Goal: Task Accomplishment & Management: Complete application form

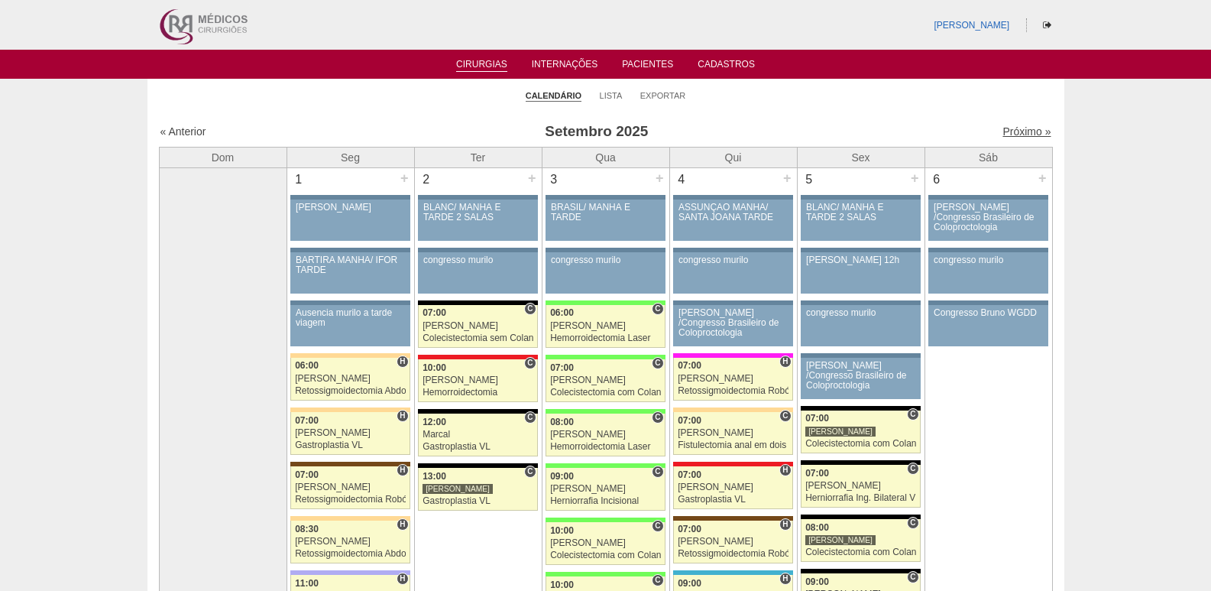
click at [1027, 135] on link "Próximo »" at bounding box center [1026, 131] width 48 height 12
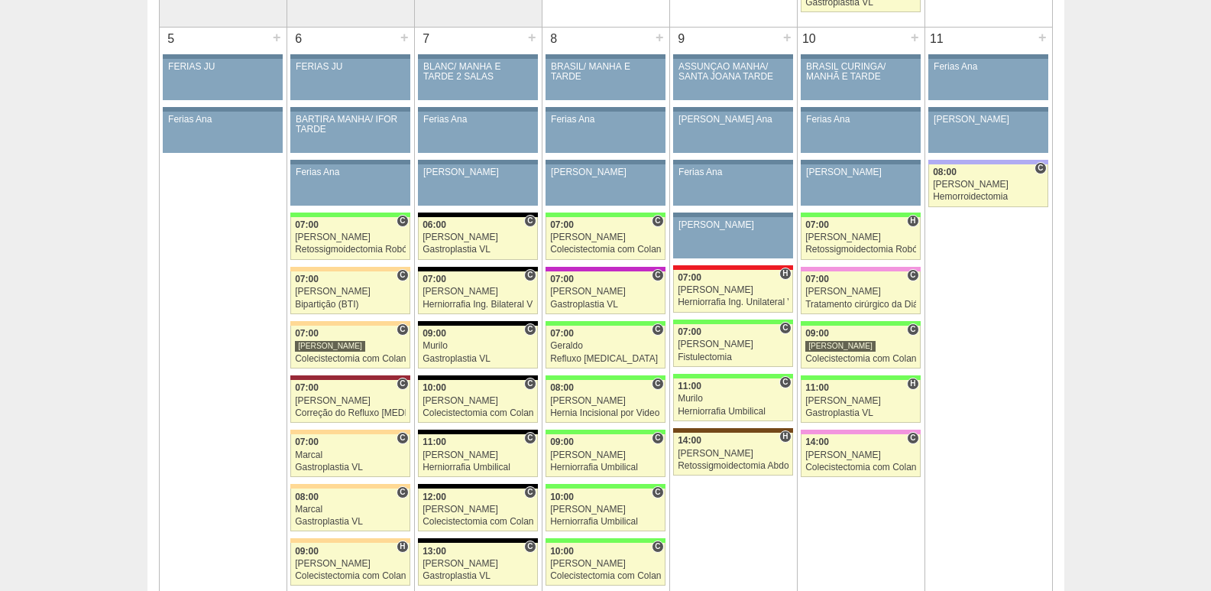
scroll to position [764, 0]
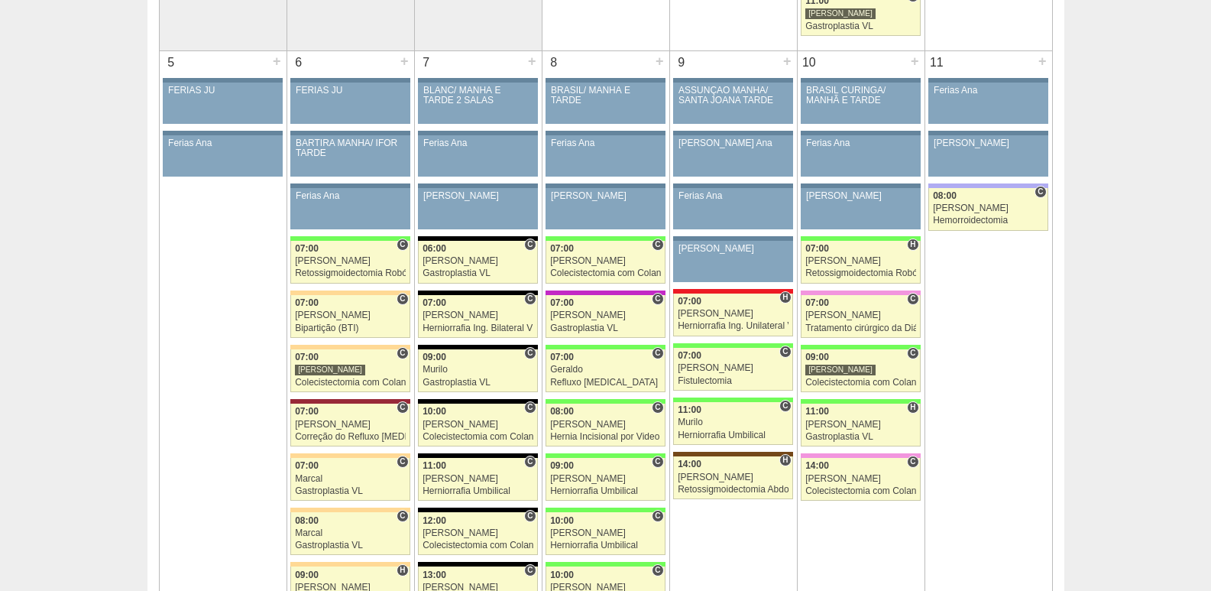
click at [913, 529] on td "10 + 86923 Cirurgias RR BRASIL CURINGA/ MANHÃ E TARDE Paciente não informado Co…" at bounding box center [861, 364] width 128 height 628
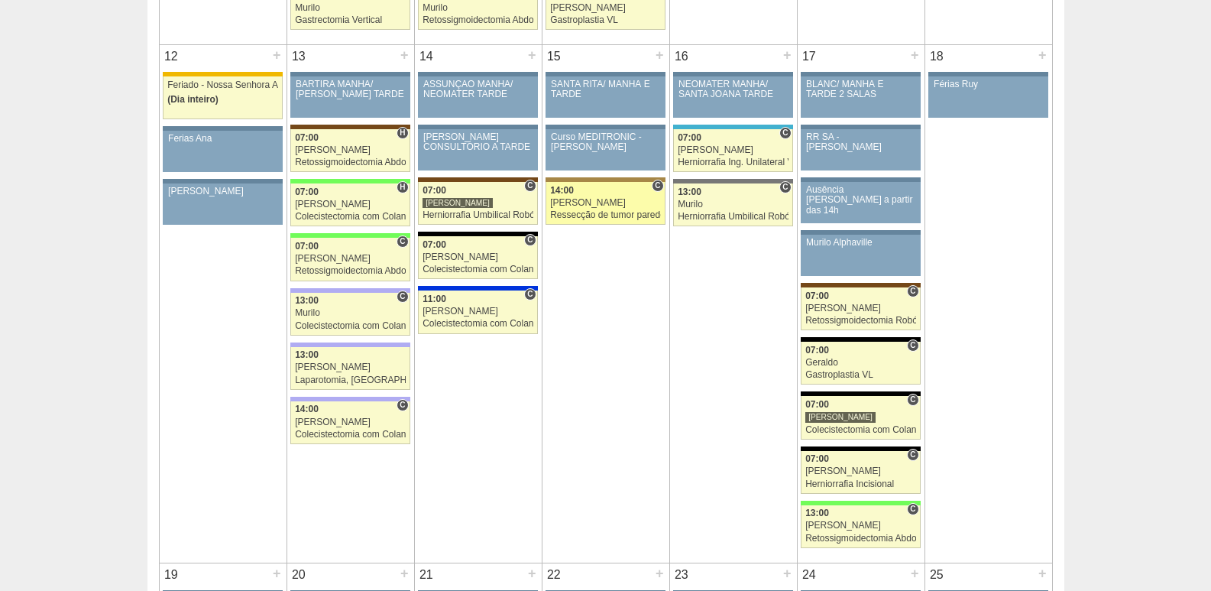
scroll to position [1375, 0]
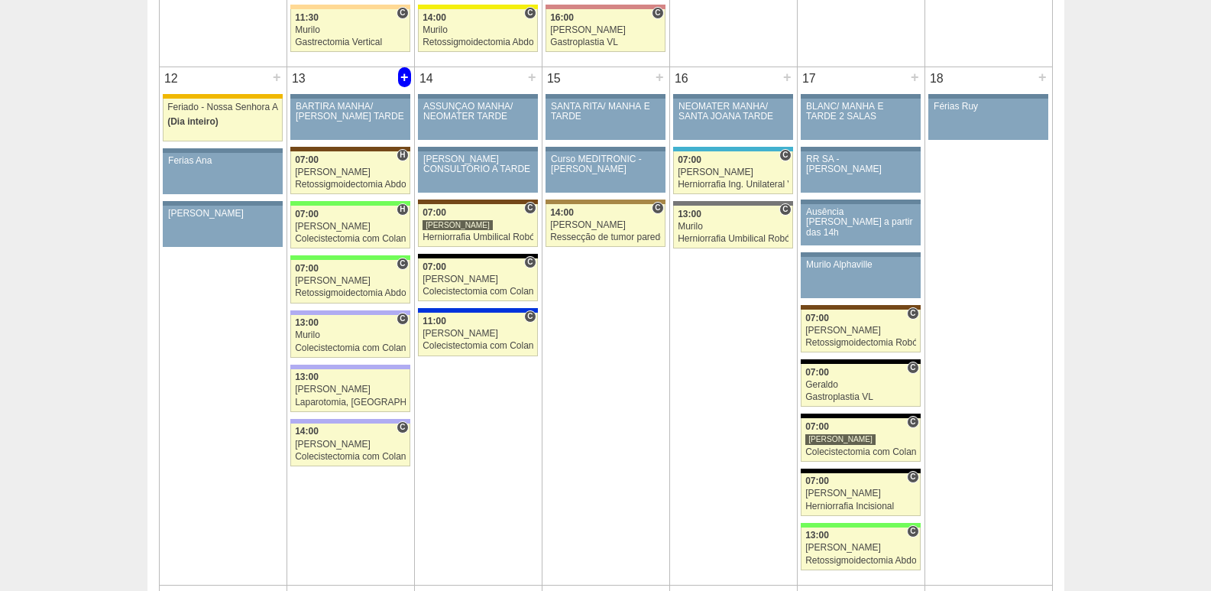
click at [405, 78] on div "+" at bounding box center [404, 77] width 13 height 20
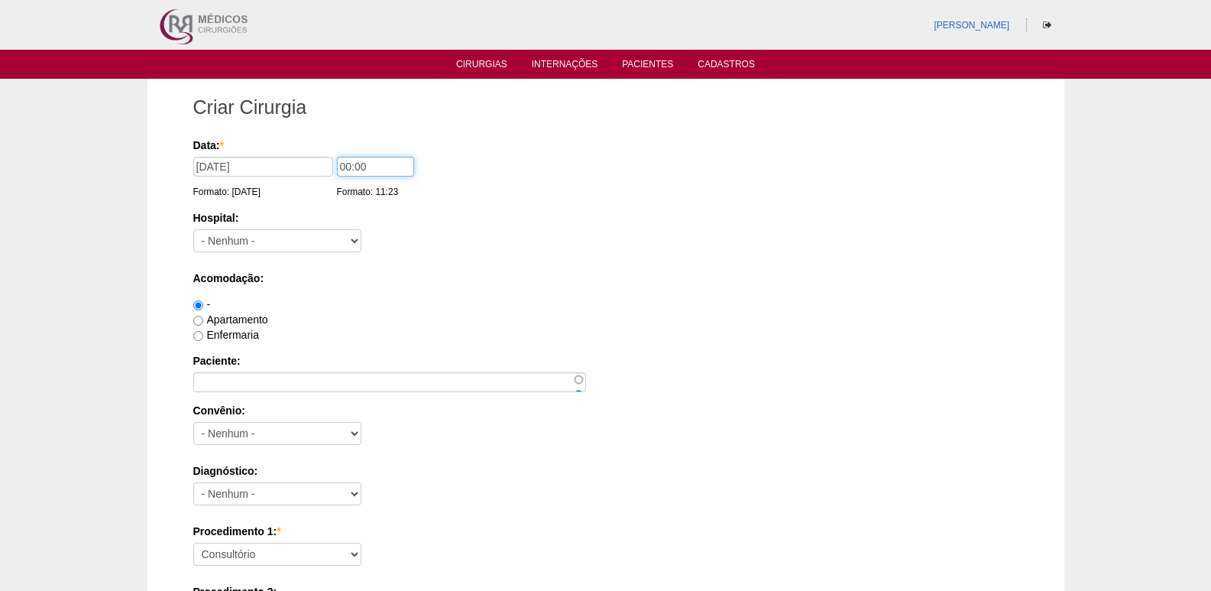
drag, startPoint x: 345, startPoint y: 163, endPoint x: 314, endPoint y: 171, distance: 32.2
click at [320, 153] on div "Data: * 13/10/2025 Formato: 24/09/2025 00:00 Formato: 11:23" at bounding box center [603, 145] width 820 height 15
type input "07:00"
click at [285, 235] on select "- Nenhum - 9 de Julho Albert Einstein Alvorada América Assunção Bartira Benefic…" at bounding box center [277, 240] width 168 height 23
select select "8"
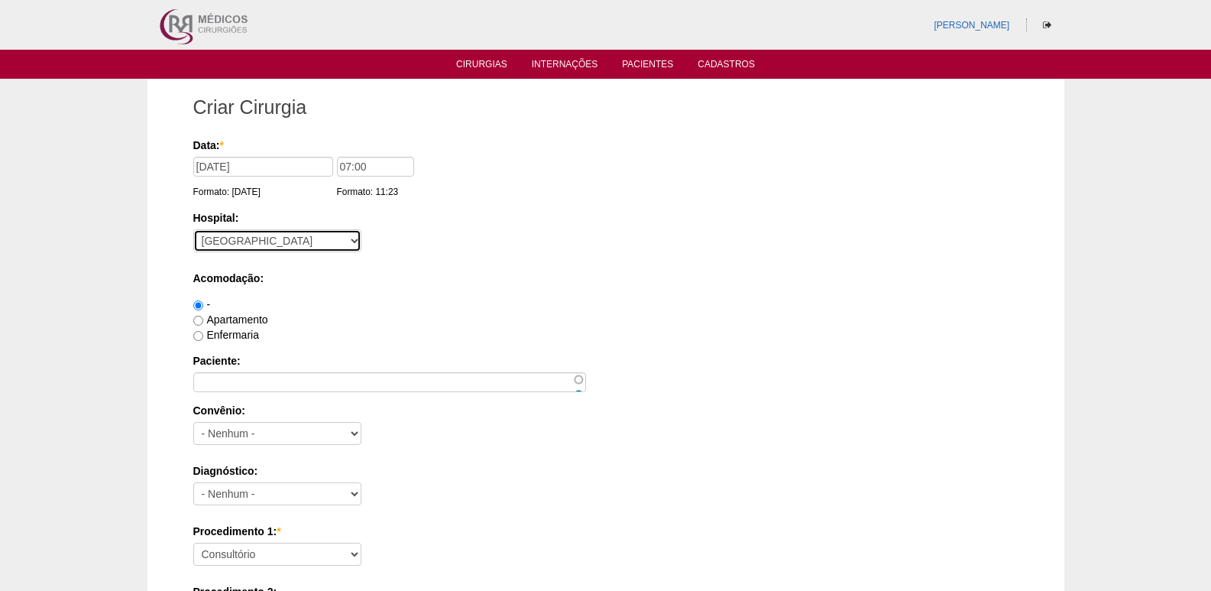
click at [193, 229] on select "- Nenhum - 9 de Julho Albert Einstein Alvorada América Assunção Bartira Benefic…" at bounding box center [277, 240] width 168 height 23
click at [243, 320] on label "Apartamento" at bounding box center [230, 319] width 75 height 12
click at [203, 320] on input "Apartamento" at bounding box center [198, 321] width 10 height 10
radio input "true"
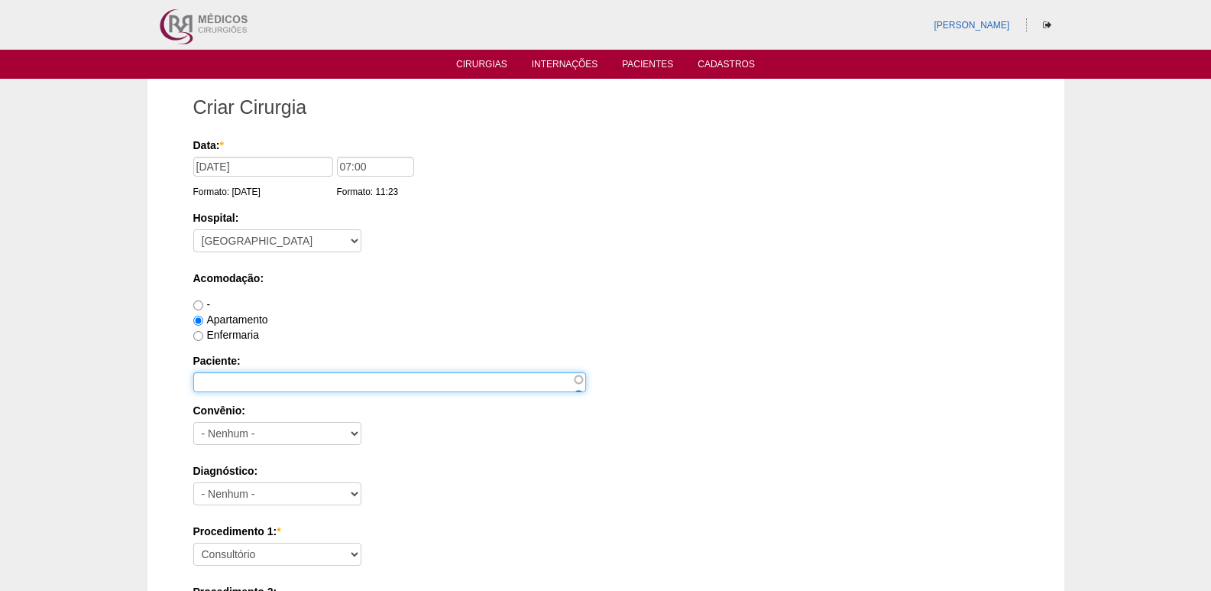
click at [319, 380] on input "Paciente:" at bounding box center [389, 382] width 393 height 20
paste input "Juliane Cristine Gomes Paul"
type input "Juliane Cristine Gomes Paula"
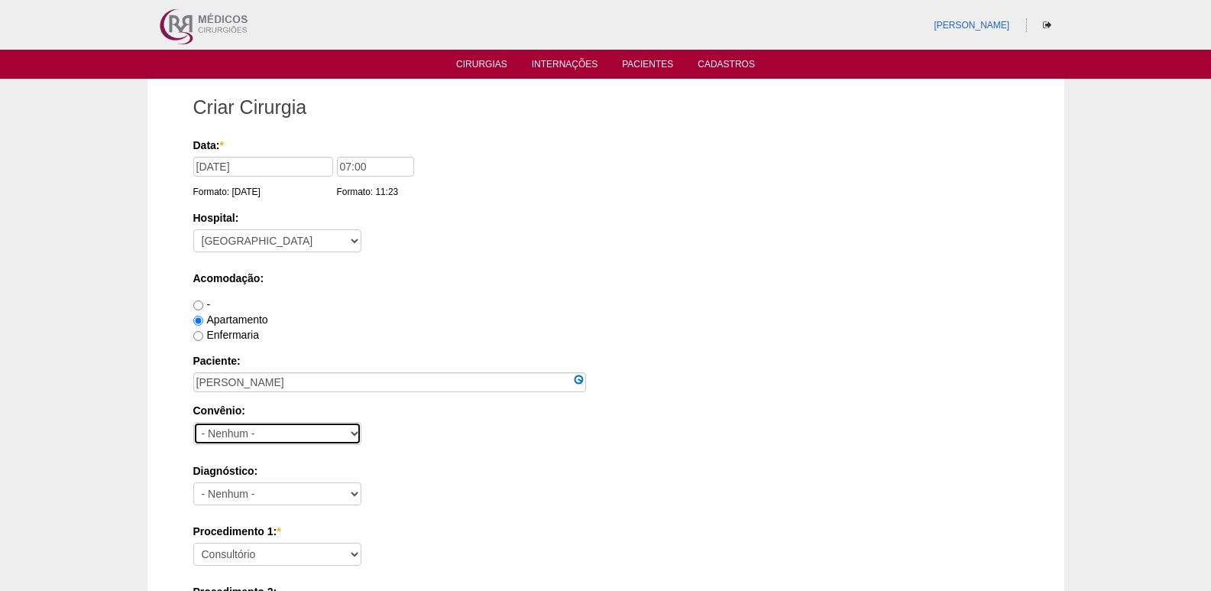
click at [292, 436] on select "- Nenhum - Abet Afresp Allianz Amil Blue Life Caasp Cabesp Caixa de Pensões Car…" at bounding box center [277, 433] width 168 height 23
select select "8907"
click at [193, 422] on select "- Nenhum - Abet Afresp Allianz Amil Blue Life Caasp Cabesp Caixa de Pensões Car…" at bounding box center [277, 433] width 168 height 23
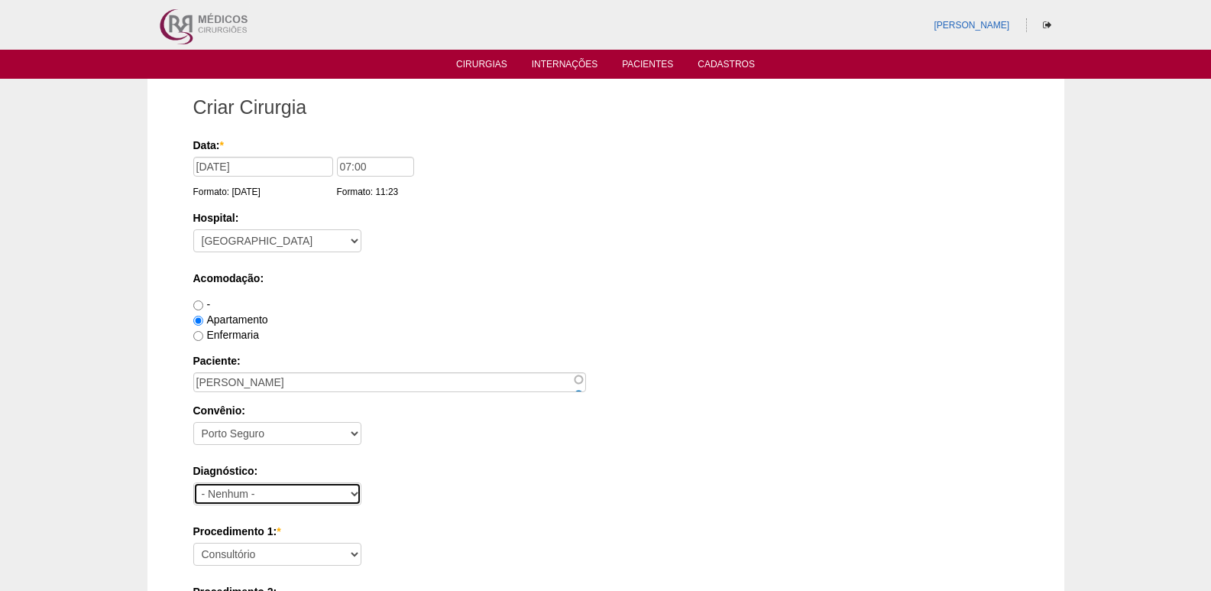
click at [264, 500] on select "- Nenhum - Abdome Agudo Abscesso Hepático Abscesso Perianal Abscesso Peritoneal…" at bounding box center [277, 493] width 168 height 23
select select "12"
click at [193, 482] on select "- Nenhum - Abdome Agudo Abscesso Hepático Abscesso Perianal Abscesso Peritoneal…" at bounding box center [277, 493] width 168 height 23
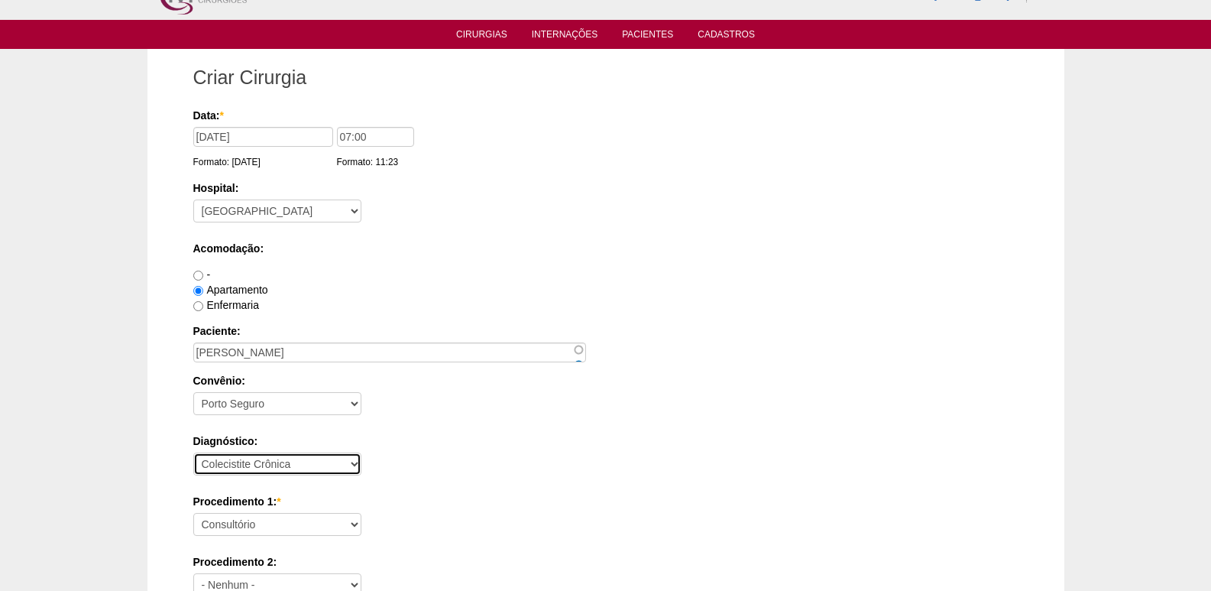
scroll to position [76, 0]
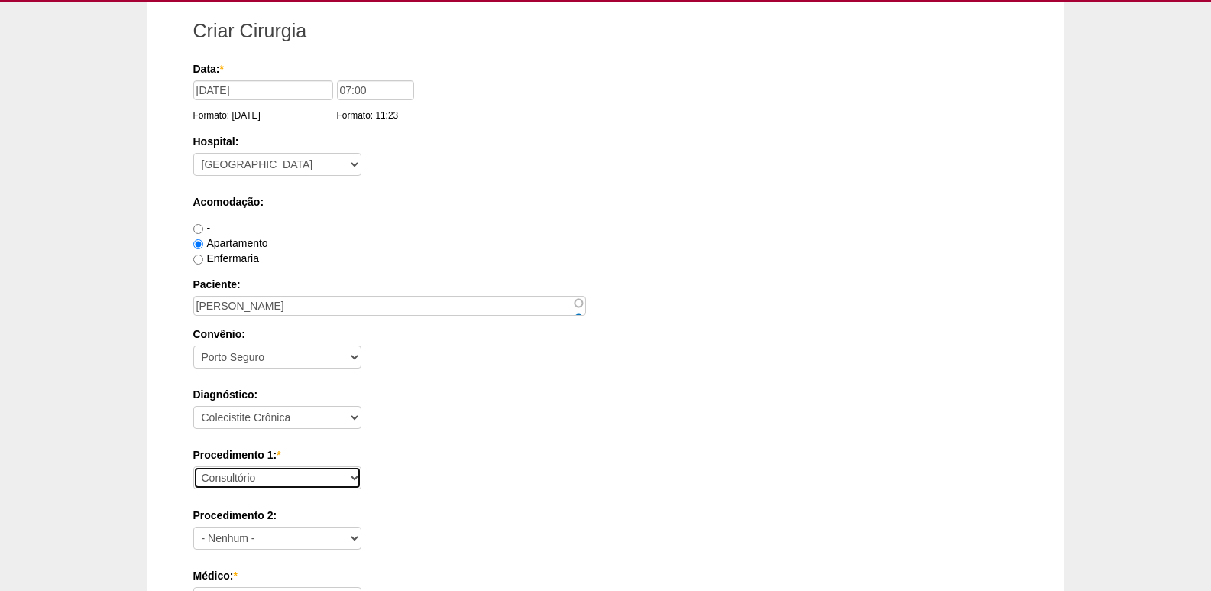
click at [295, 472] on select "Consultório Abscesso Hepático - Drenagem Abscesso perianal Amputação Abdômino P…" at bounding box center [277, 477] width 168 height 23
select select "3735"
click at [193, 466] on select "Consultório Abscesso Hepático - Drenagem Abscesso perianal Amputação Abdômino P…" at bounding box center [277, 477] width 168 height 23
click at [495, 430] on div "Diagnóstico: - Nenhum - Abdome Agudo Abscesso Hepático Abscesso Perianal Absces…" at bounding box center [605, 412] width 825 height 50
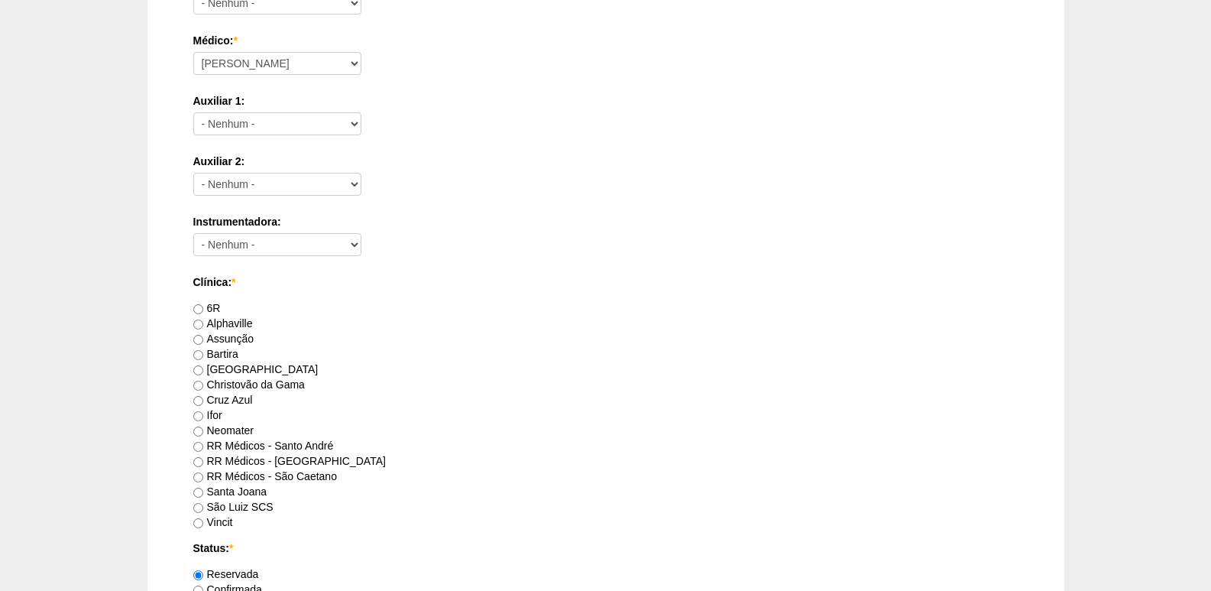
scroll to position [688, 0]
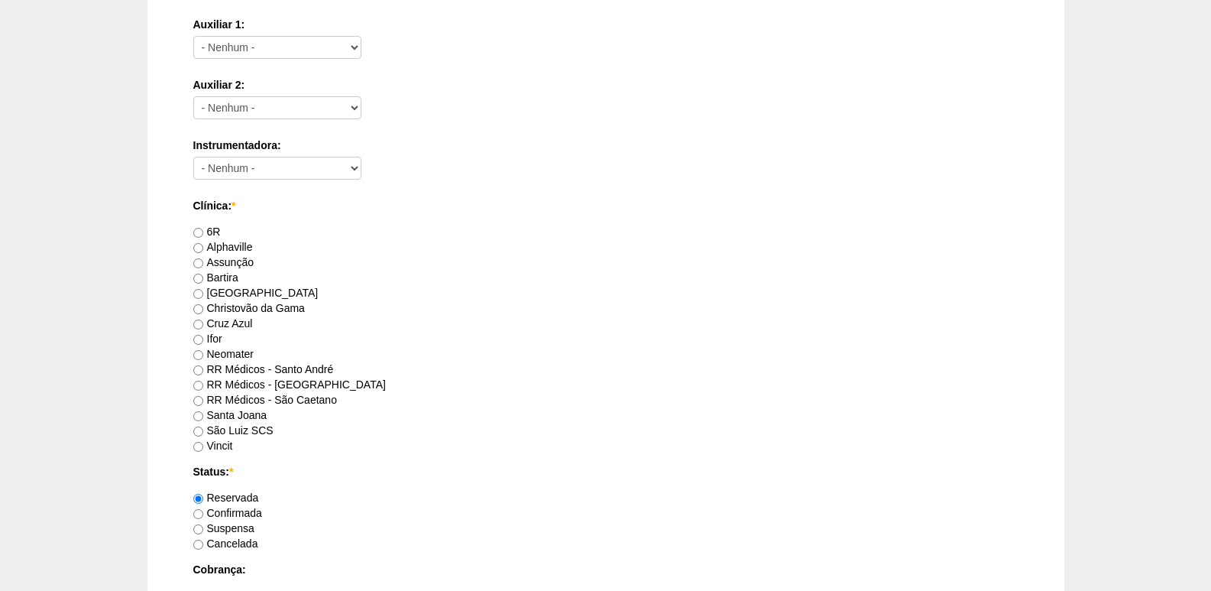
click at [219, 292] on label "[GEOGRAPHIC_DATA]" at bounding box center [255, 292] width 125 height 12
click at [203, 292] on input "[GEOGRAPHIC_DATA]" at bounding box center [198, 294] width 10 height 10
radio input "true"
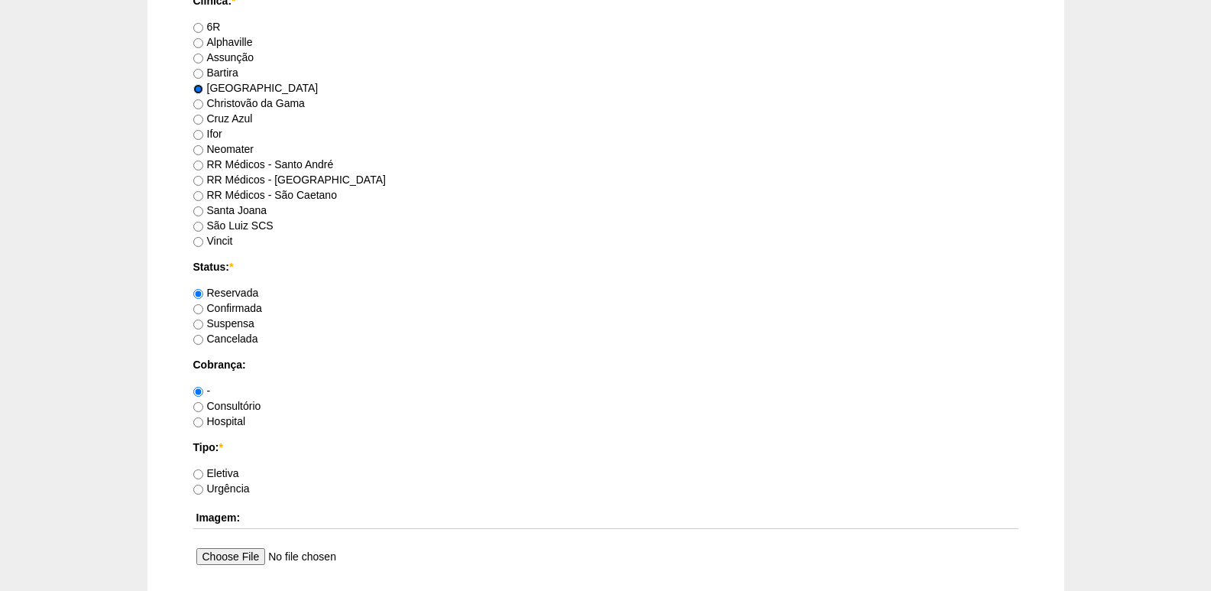
scroll to position [917, 0]
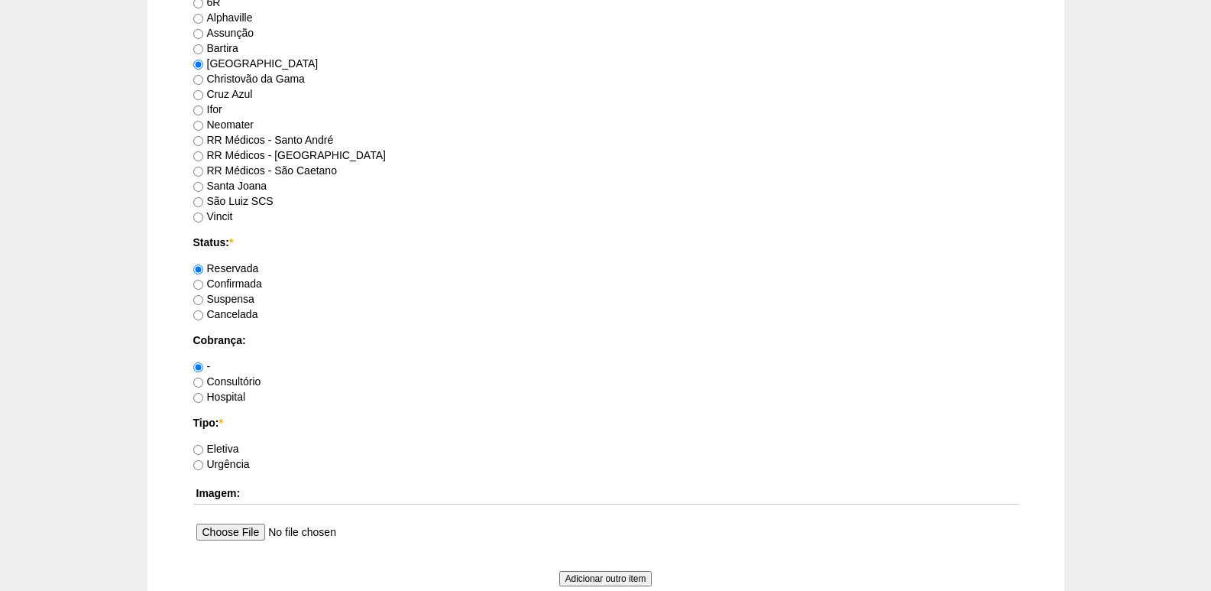
click at [235, 396] on label "Hospital" at bounding box center [219, 396] width 53 height 12
click at [203, 396] on input "Hospital" at bounding box center [198, 398] width 10 height 10
radio input "true"
click at [227, 446] on label "Eletiva" at bounding box center [216, 448] width 46 height 12
click at [203, 446] on input "Eletiva" at bounding box center [198, 450] width 10 height 10
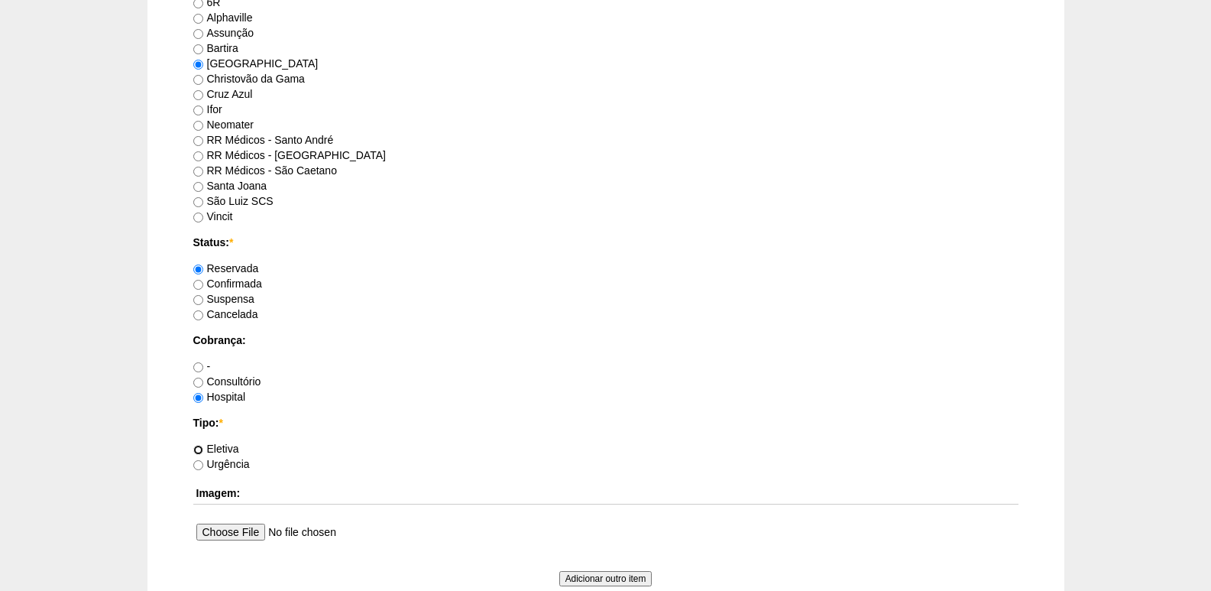
radio input "true"
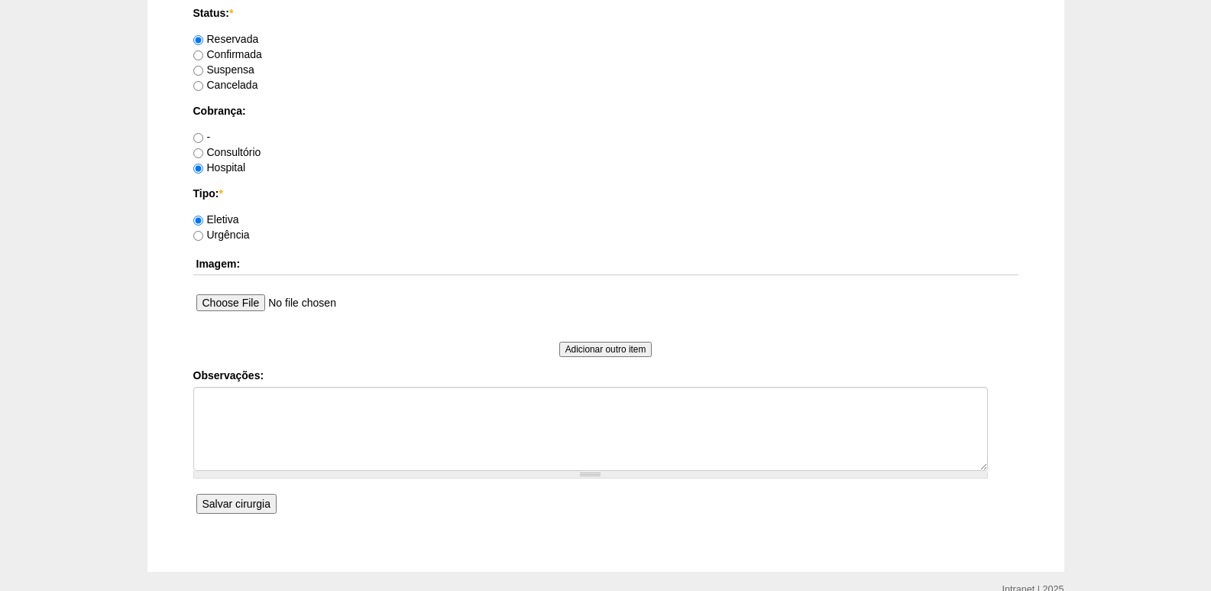
click at [235, 504] on input "Salvar cirurgia" at bounding box center [236, 504] width 80 height 20
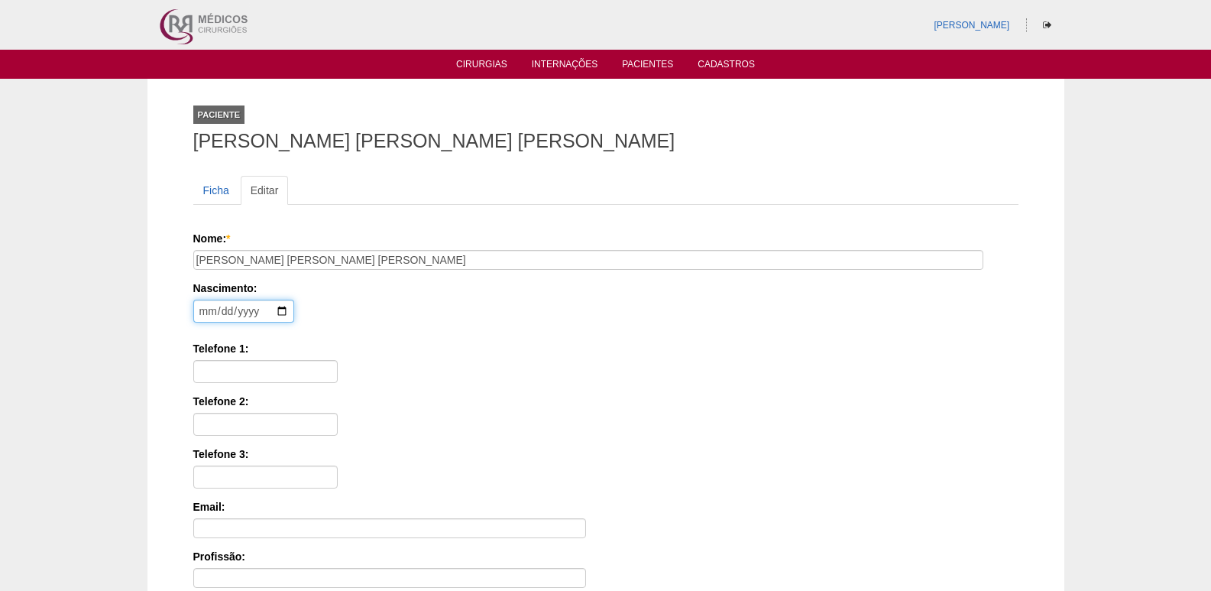
click at [203, 316] on input "date" at bounding box center [243, 310] width 101 height 23
type input "1997-02-16"
type input "11 98203-4318"
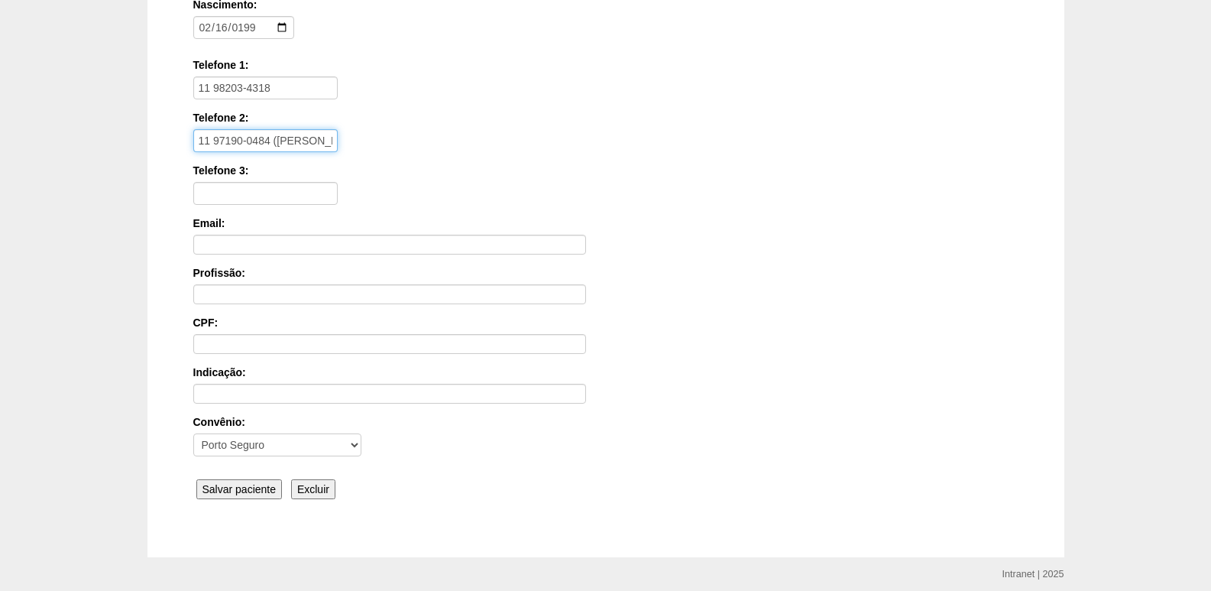
scroll to position [306, 0]
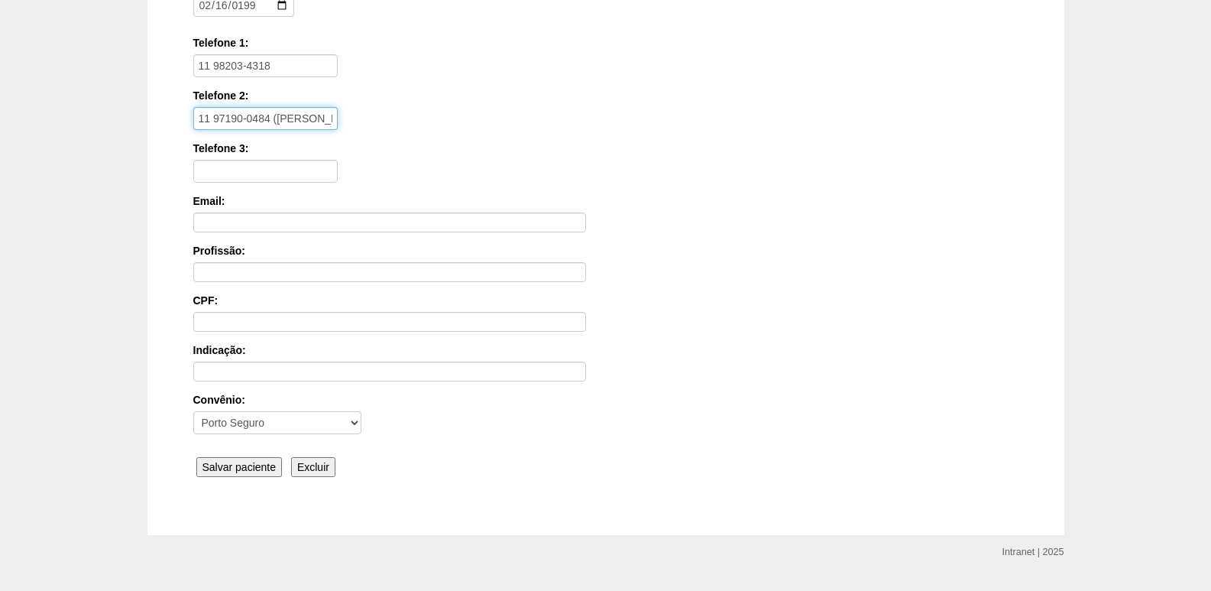
type input "11 97190-0484 (VITOR)"
click at [255, 472] on input "Salvar paciente" at bounding box center [239, 467] width 86 height 20
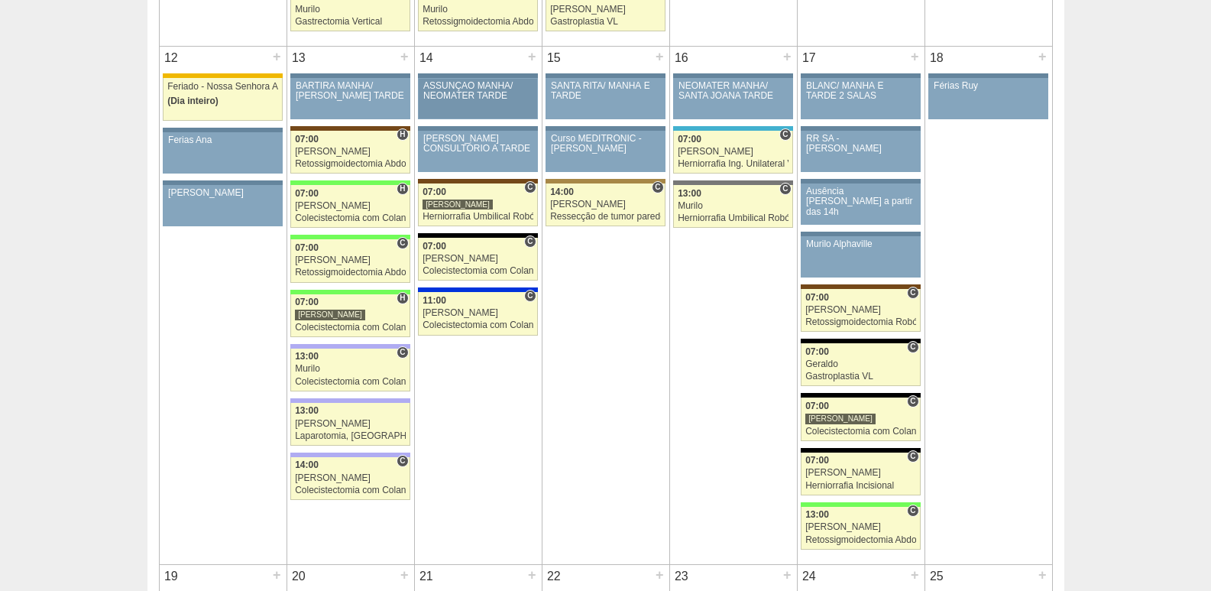
scroll to position [1375, 0]
